Goal: Information Seeking & Learning: Learn about a topic

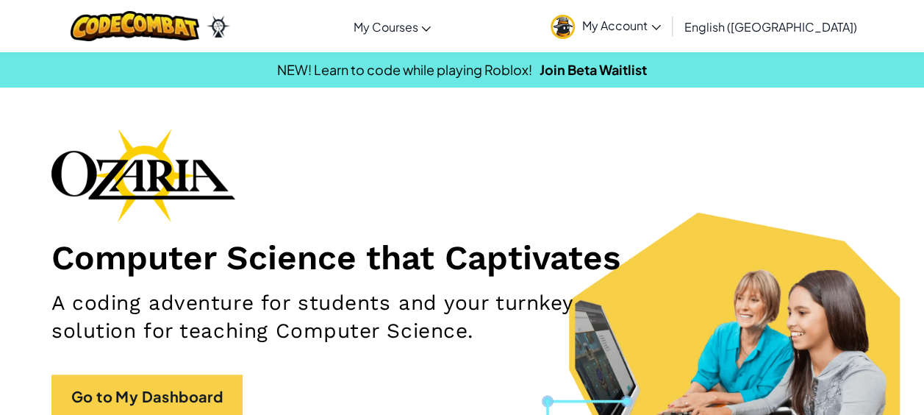
click at [668, 43] on link "My Account" at bounding box center [605, 26] width 125 height 46
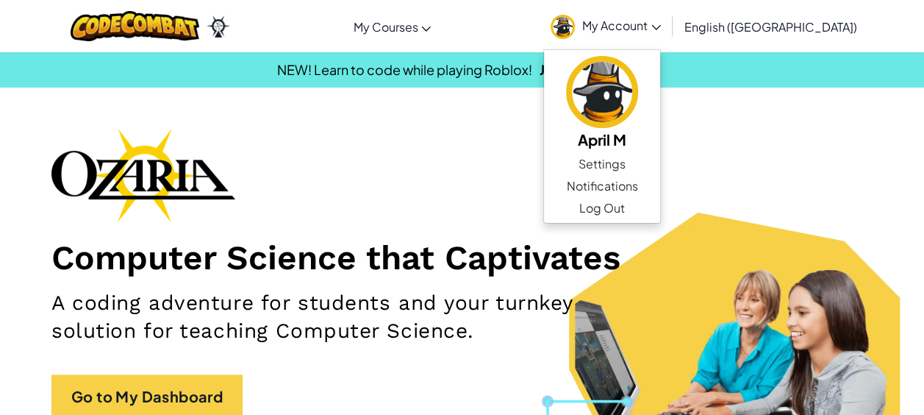
click at [539, 210] on div "Computer Science that Captivates A coding adventure for students and your turnk…" at bounding box center [461, 280] width 821 height 305
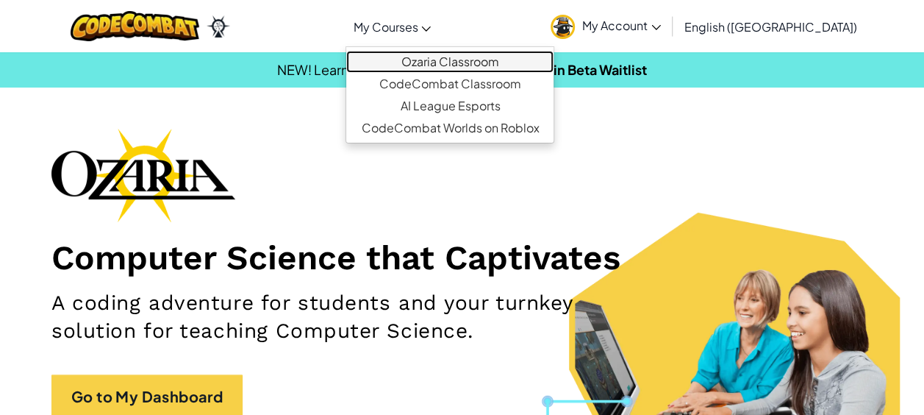
click at [459, 60] on link "Ozaria Classroom" at bounding box center [449, 62] width 207 height 22
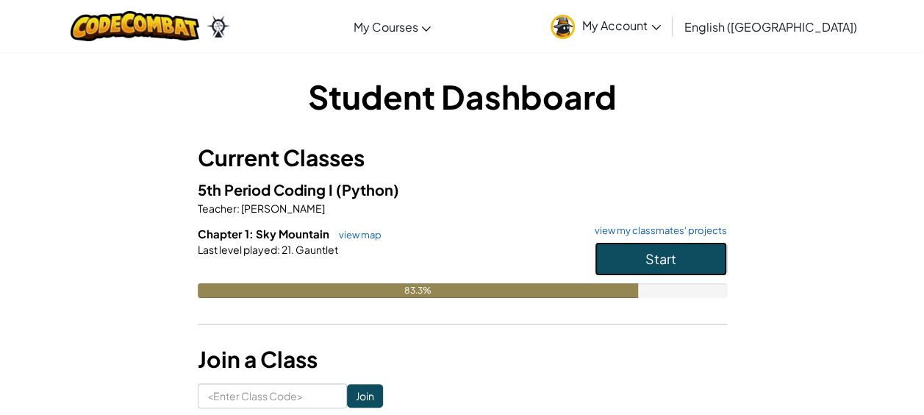
click at [679, 263] on button "Start" at bounding box center [661, 259] width 132 height 34
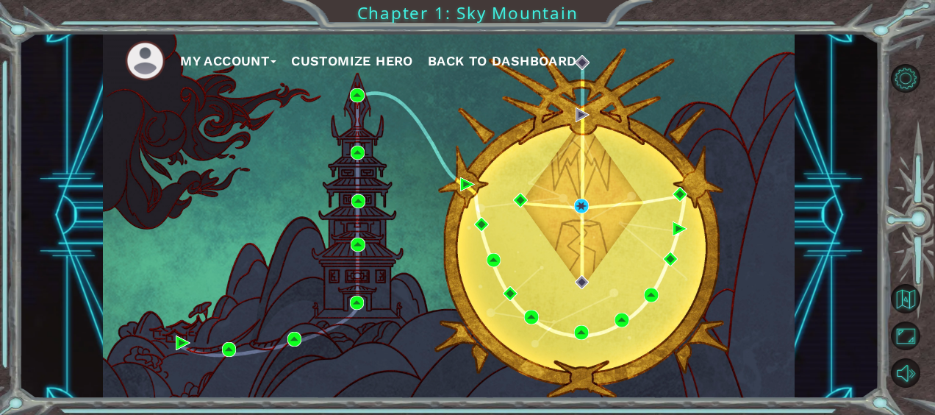
click at [557, 273] on div "My Account Customize Hero Back to Dashboard" at bounding box center [449, 215] width 692 height 365
click at [584, 198] on img at bounding box center [581, 205] width 15 height 15
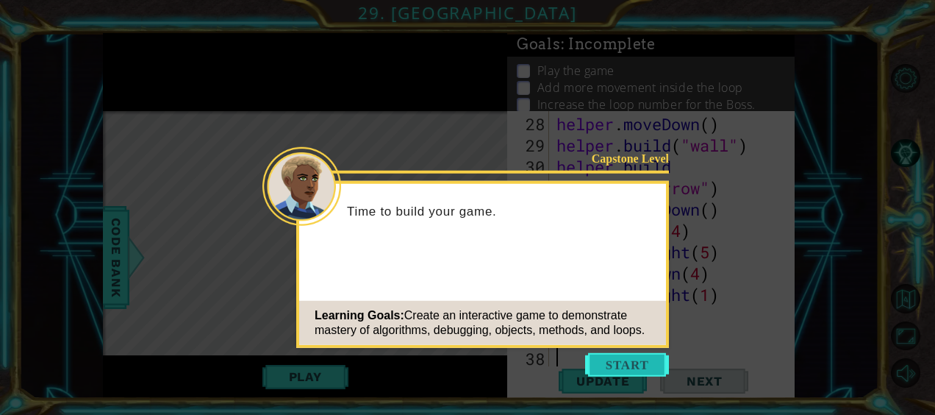
scroll to position [853, 0]
click at [612, 354] on button "Start" at bounding box center [627, 365] width 84 height 24
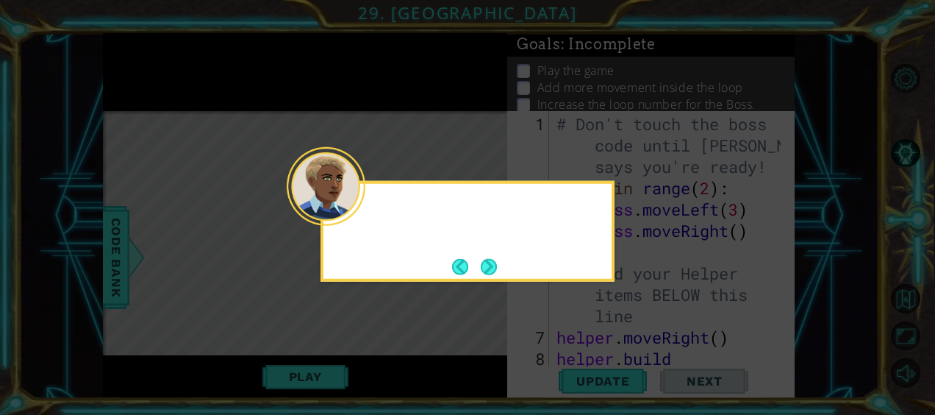
scroll to position [0, 0]
click at [487, 268] on button "Next" at bounding box center [489, 267] width 26 height 26
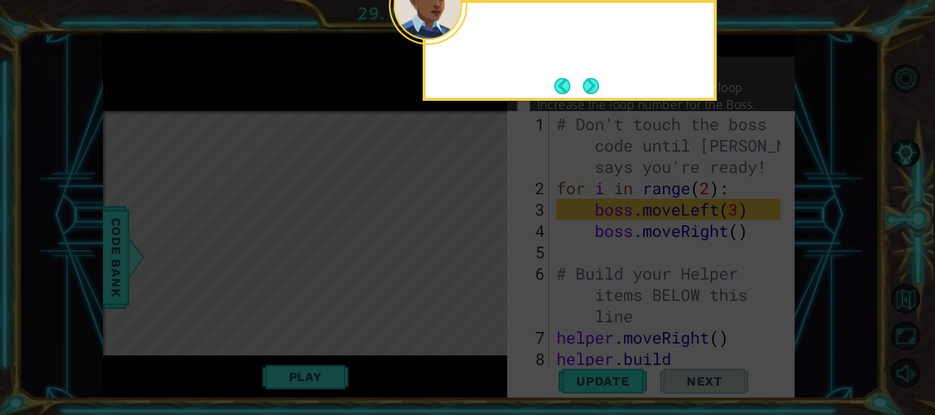
click at [487, 268] on icon at bounding box center [467, 207] width 935 height 415
click at [596, 85] on button "Next" at bounding box center [591, 86] width 16 height 16
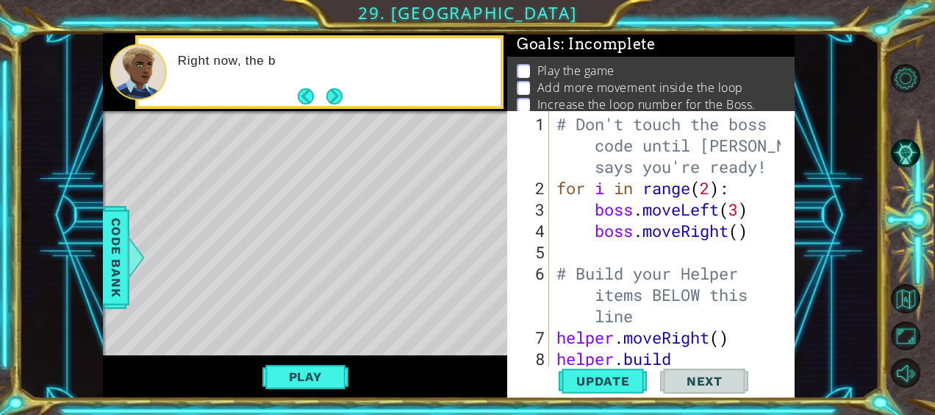
click at [350, 99] on div "Right now, the b" at bounding box center [319, 71] width 362 height 67
click at [349, 99] on div "Right now, the boss movement" at bounding box center [319, 71] width 362 height 67
click at [349, 99] on div "Right now, the boss movement is pret" at bounding box center [319, 71] width 362 height 67
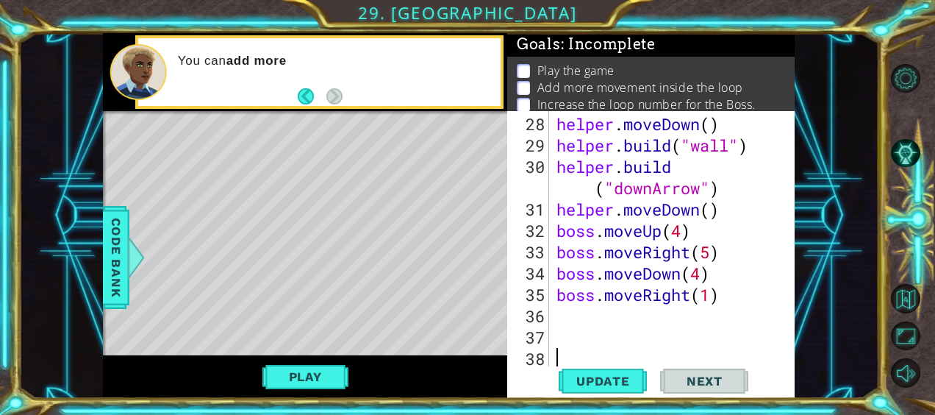
scroll to position [853, 0]
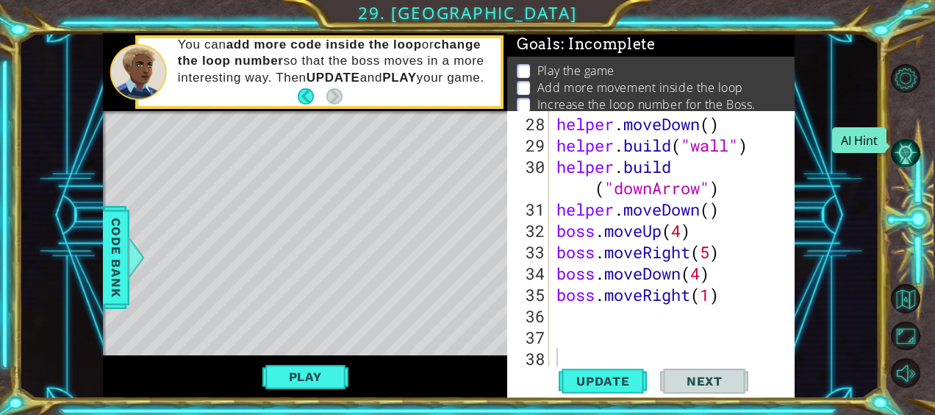
click at [904, 144] on button "AI Hint" at bounding box center [905, 152] width 29 height 29
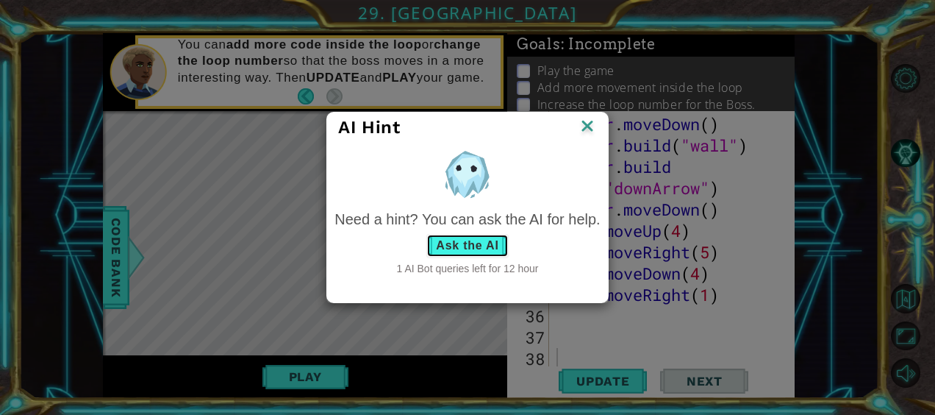
click at [458, 253] on button "Ask the AI" at bounding box center [467, 246] width 82 height 24
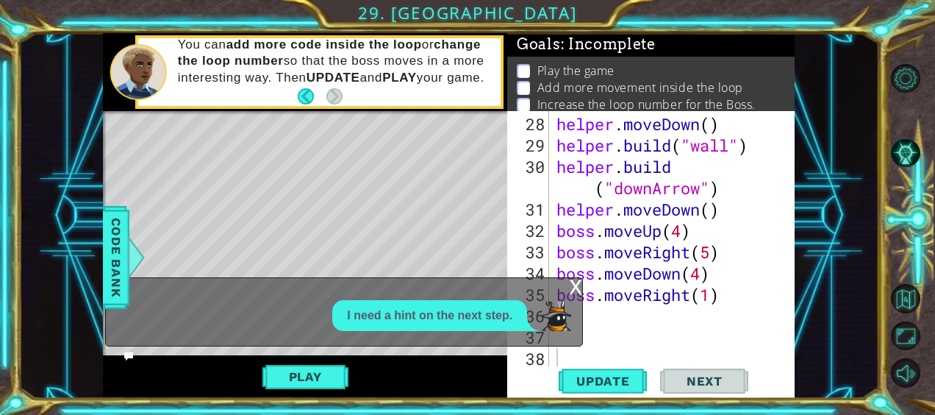
click at [432, 323] on p "I need a hint on the next step." at bounding box center [429, 315] width 165 height 17
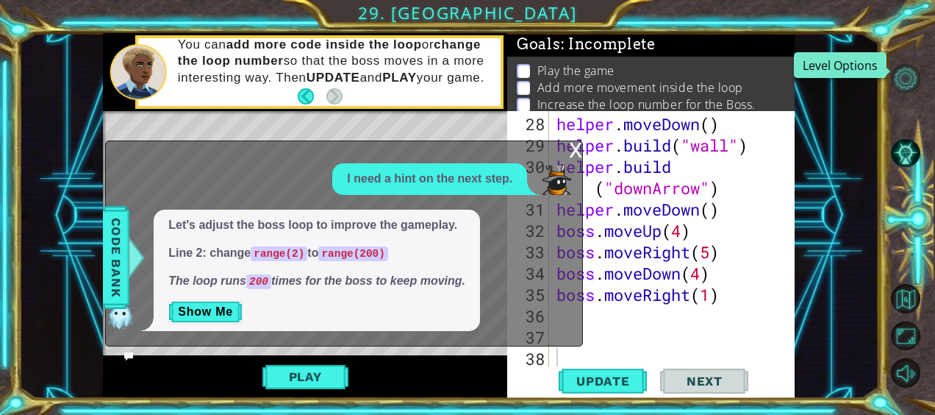
click at [906, 78] on button "Level Options" at bounding box center [905, 78] width 29 height 29
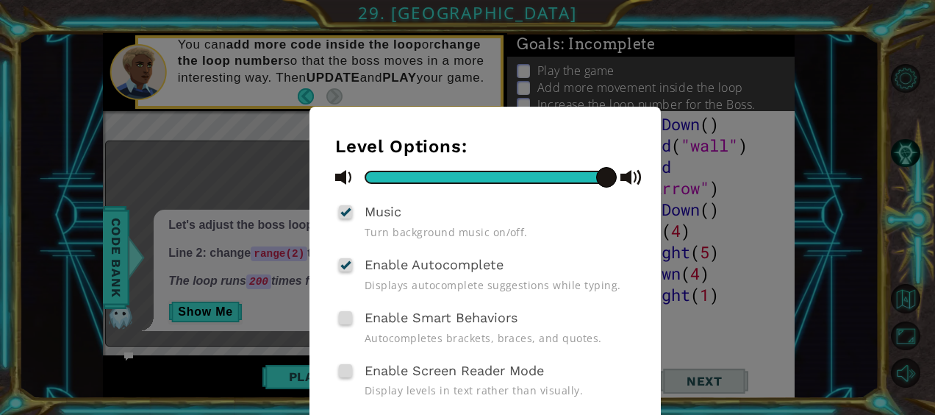
click at [798, 218] on div "Level Options: Music Turn background music on/off. Enable Autocomplete Displays…" at bounding box center [467, 207] width 935 height 415
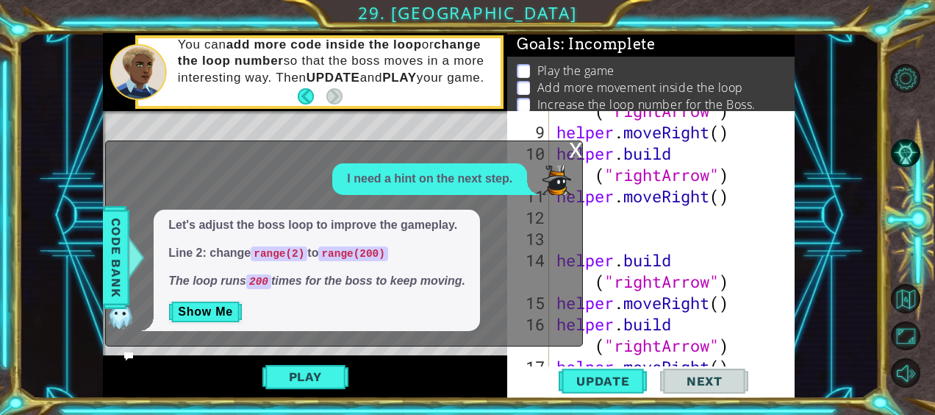
scroll to position [0, 0]
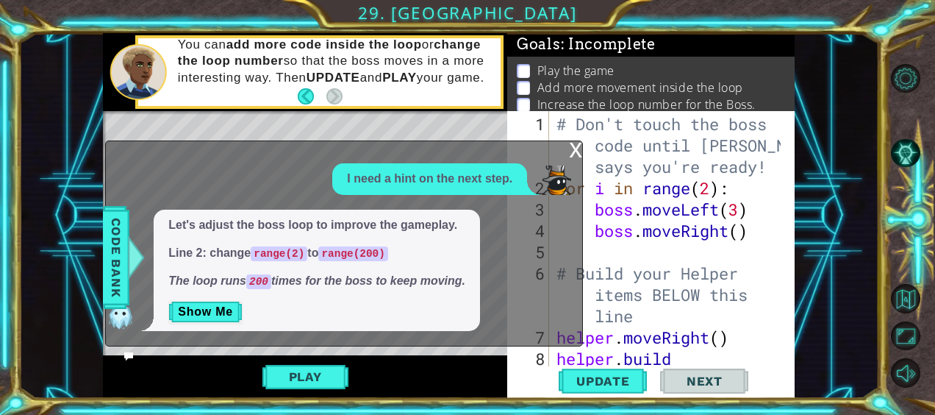
click at [712, 188] on div "# Don't touch the boss code until [PERSON_NAME] says you're ready! for i in ran…" at bounding box center [671, 294] width 235 height 362
click at [593, 378] on span "Update" at bounding box center [603, 380] width 83 height 15
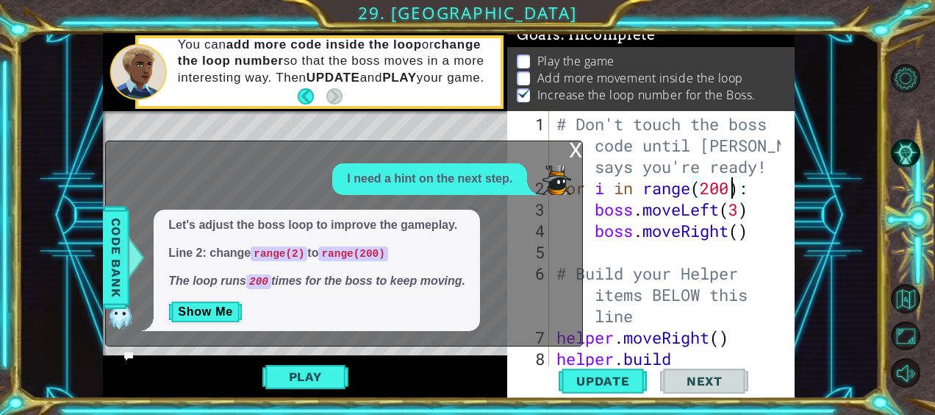
scroll to position [0, 0]
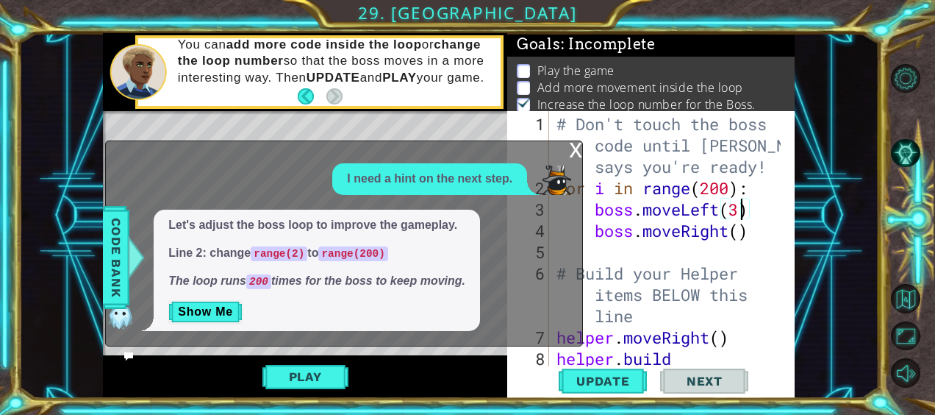
click at [741, 213] on div "# Don't touch the boss code until [PERSON_NAME] says you're ready! for i in ran…" at bounding box center [671, 294] width 235 height 362
type textarea "boss.moveLeft(4)"
click at [616, 380] on span "Update" at bounding box center [603, 380] width 83 height 15
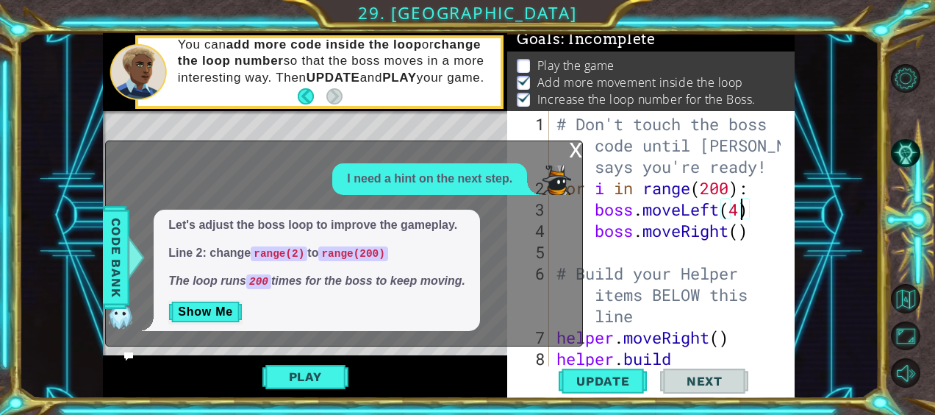
scroll to position [14, 0]
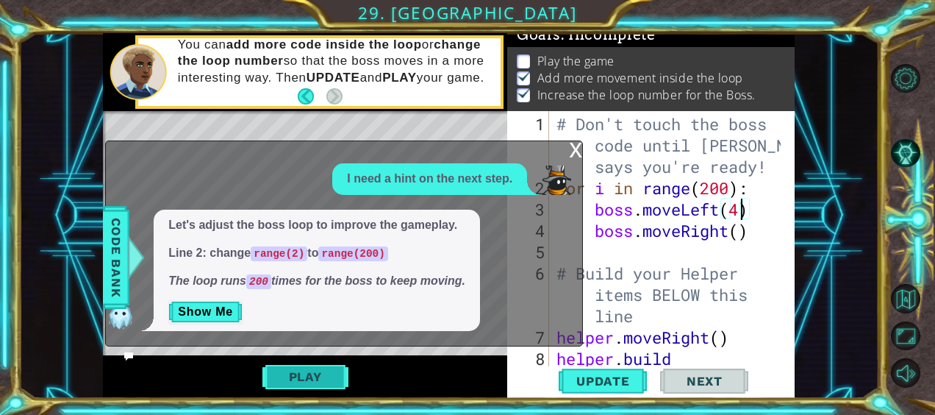
click at [308, 370] on button "Play" at bounding box center [305, 376] width 86 height 28
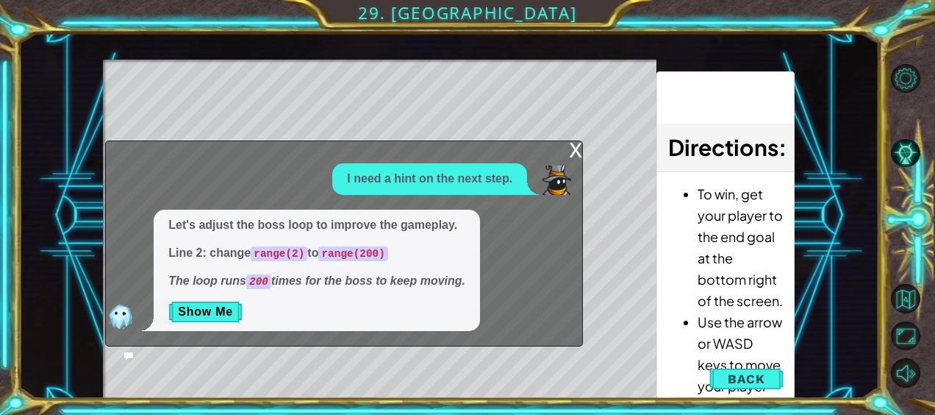
click at [576, 147] on div "x" at bounding box center [575, 148] width 13 height 15
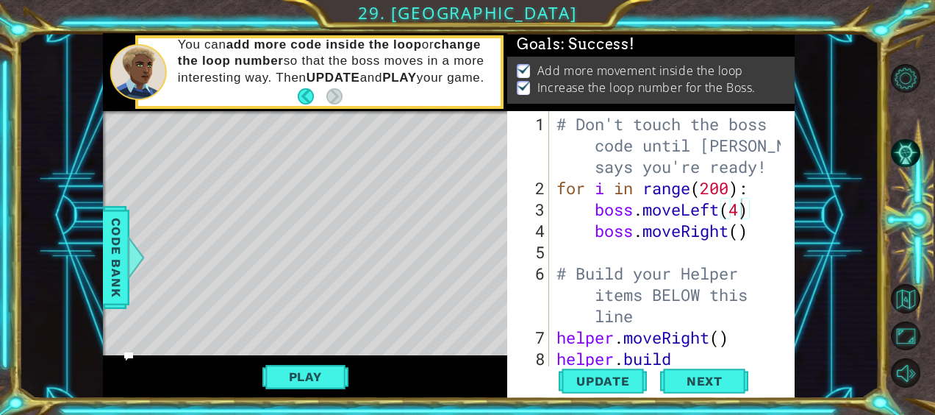
scroll to position [11, 0]
click at [715, 371] on button "Next" at bounding box center [704, 380] width 88 height 29
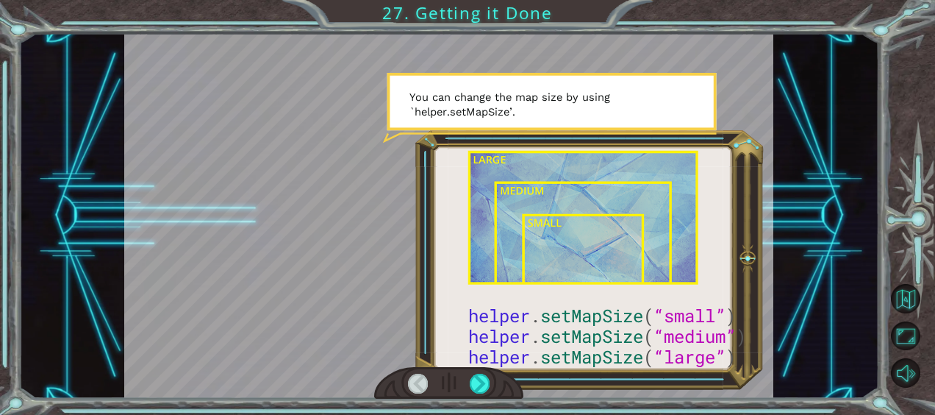
click at [419, 378] on div at bounding box center [418, 383] width 20 height 20
click at [416, 383] on div at bounding box center [418, 383] width 20 height 20
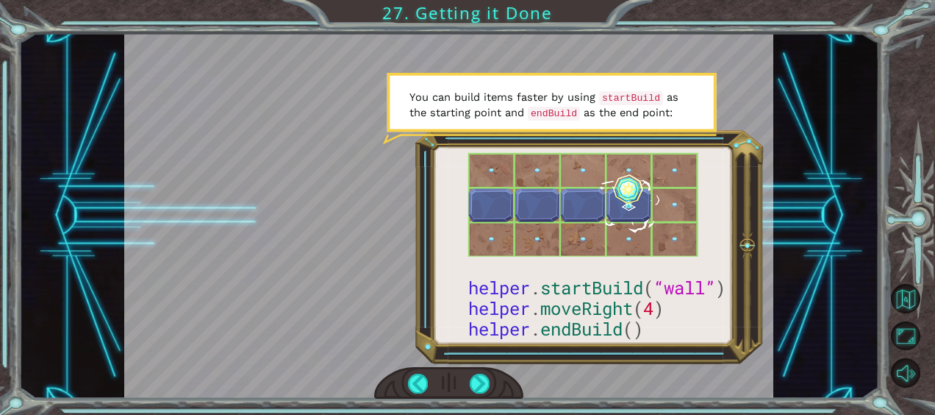
click at [599, 304] on div at bounding box center [448, 215] width 649 height 365
click at [479, 382] on div at bounding box center [480, 383] width 20 height 20
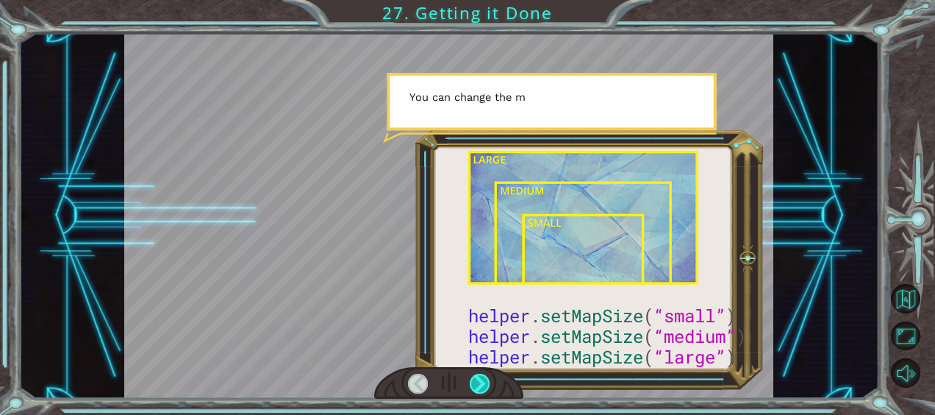
click at [479, 382] on div at bounding box center [480, 383] width 20 height 20
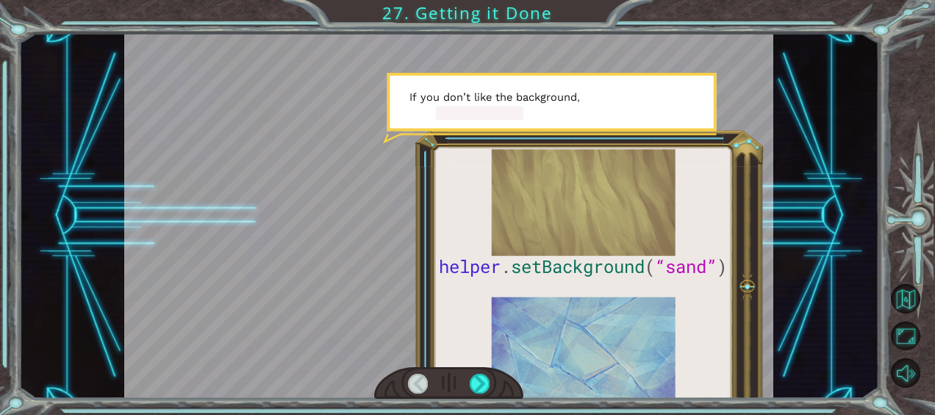
click at [412, 381] on div at bounding box center [418, 383] width 20 height 20
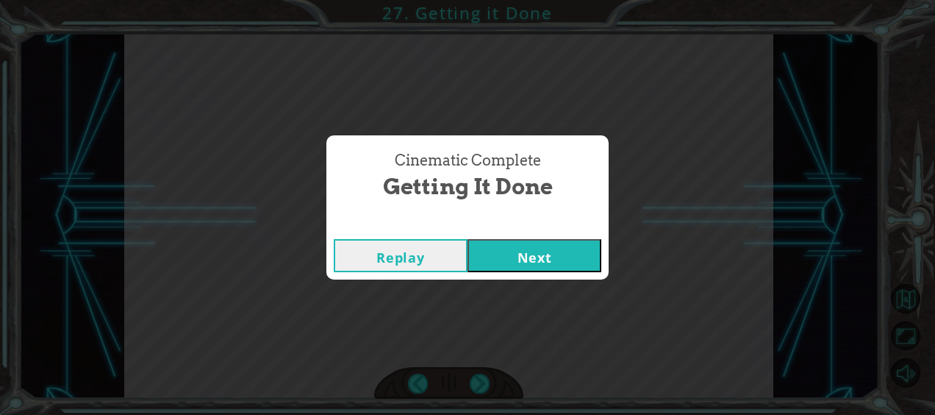
click at [499, 262] on button "Next" at bounding box center [535, 255] width 134 height 33
